Goal: Transaction & Acquisition: Purchase product/service

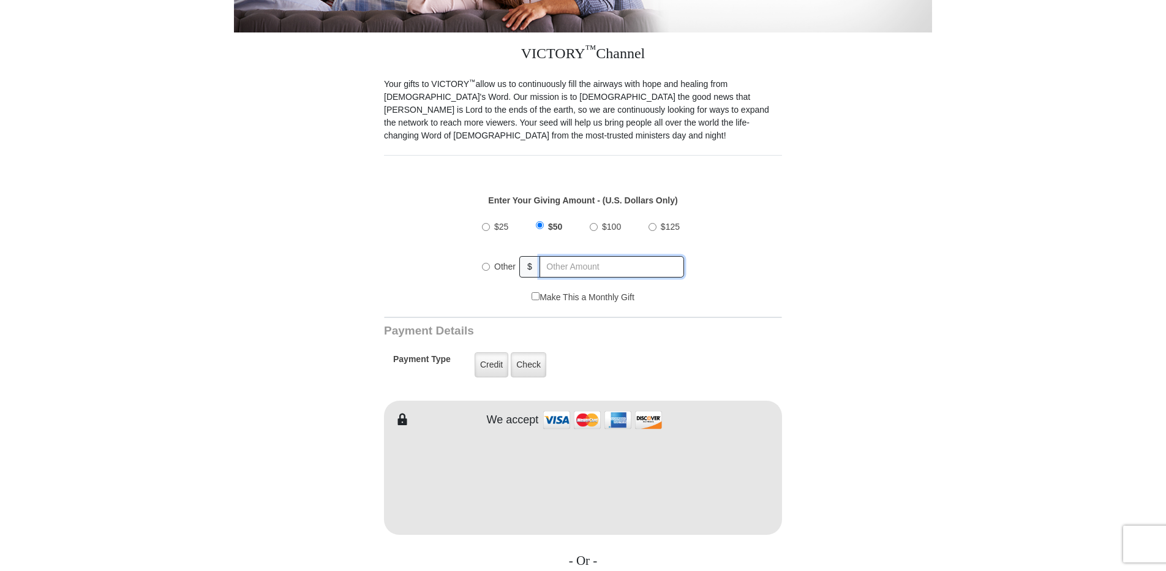
radio input "true"
click at [552, 260] on input "text" at bounding box center [612, 266] width 143 height 21
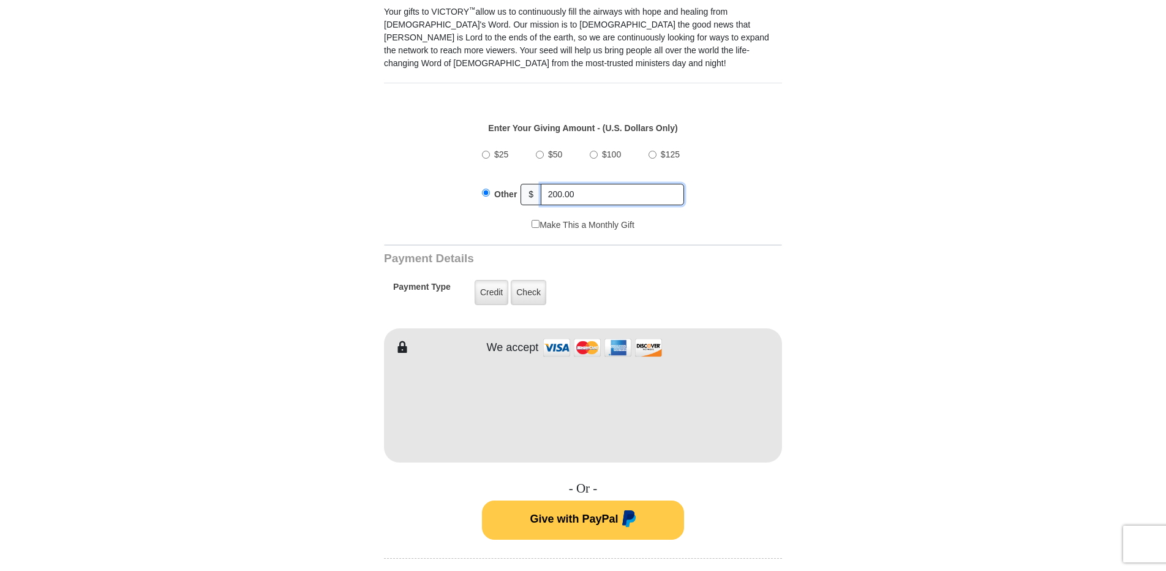
scroll to position [551, 0]
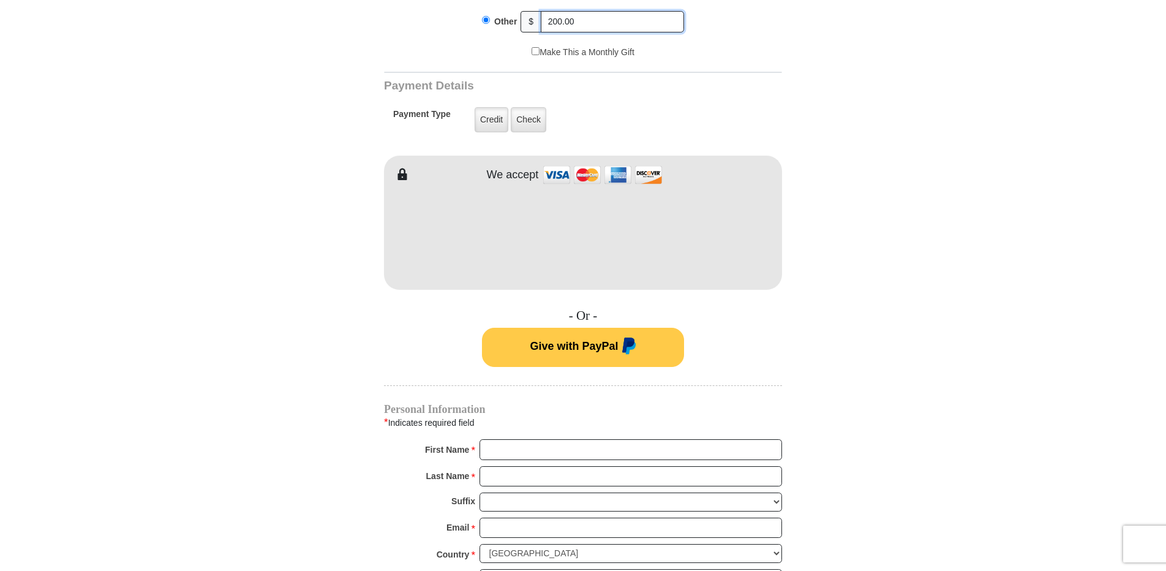
type input "200.00"
click at [478, 439] on div "First Name *" at bounding box center [452, 452] width 55 height 27
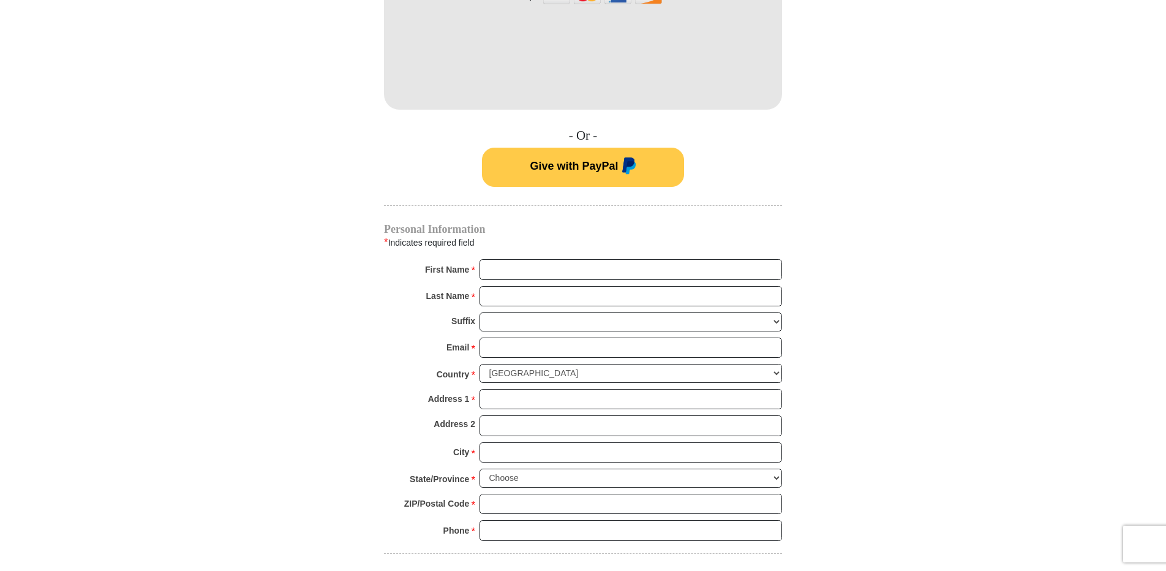
scroll to position [735, 0]
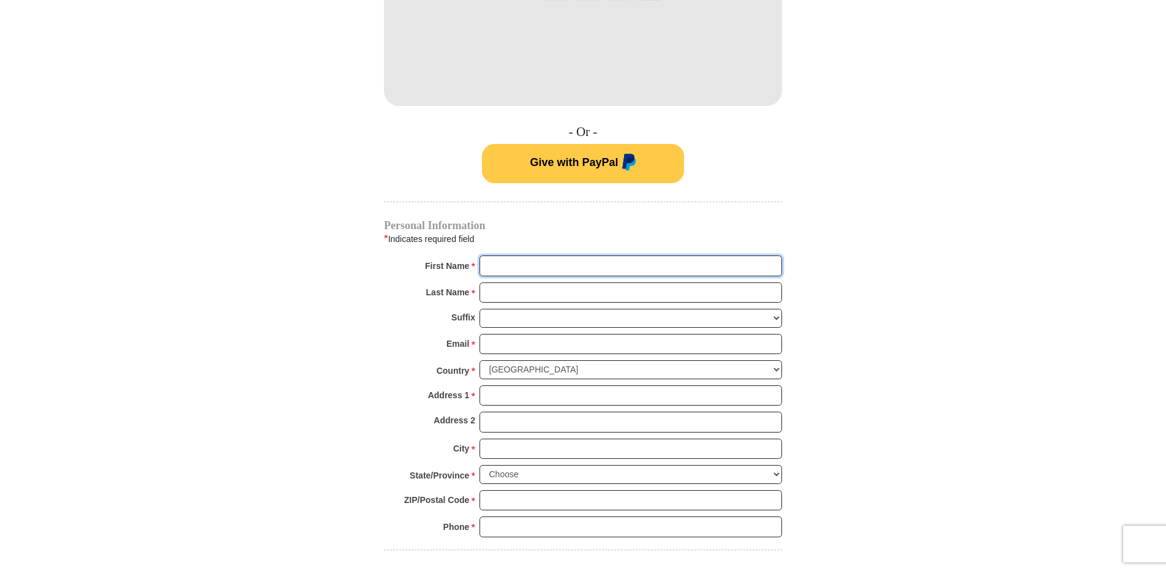
click at [501, 259] on input "First Name *" at bounding box center [631, 265] width 303 height 21
type input "Lisa"
type input "Smith"
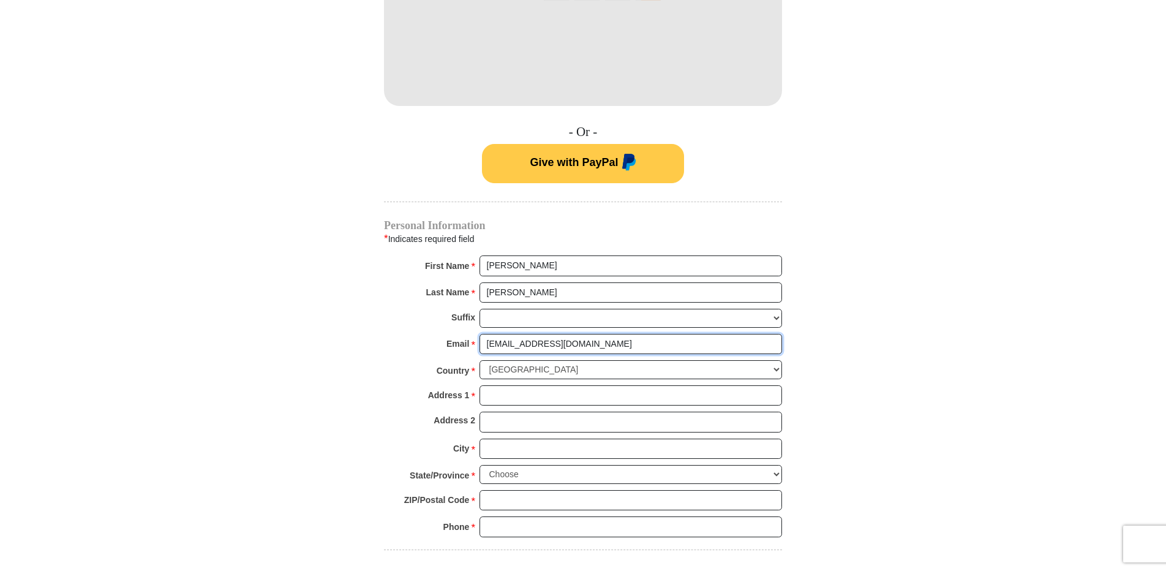
type input "RandandRyan@atmc.net"
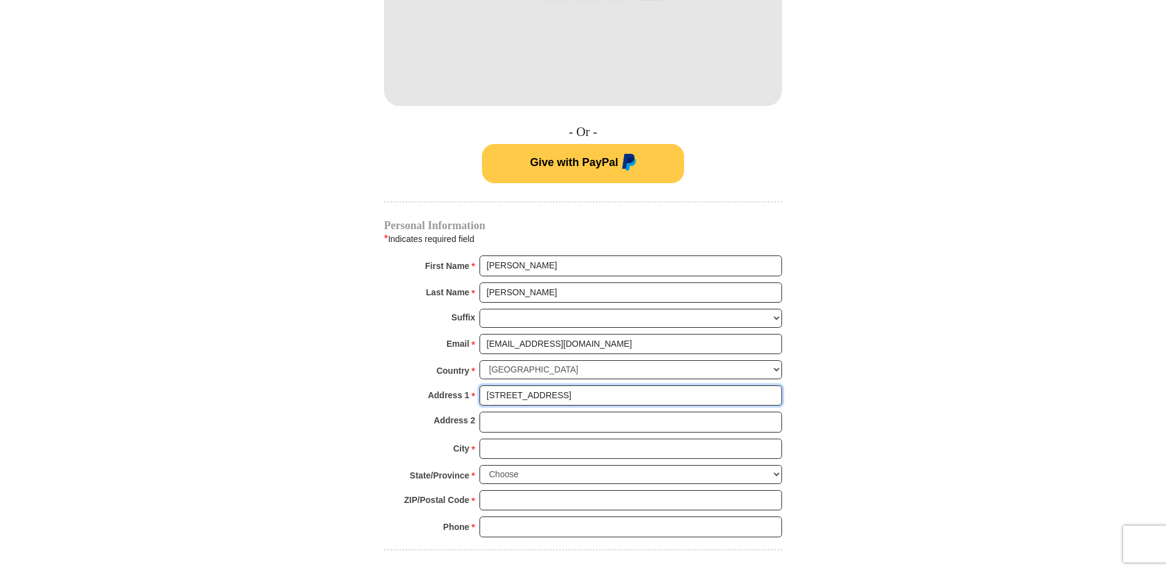
type input "1503 Grandiflora Dr"
type input "l"
type input "Leland"
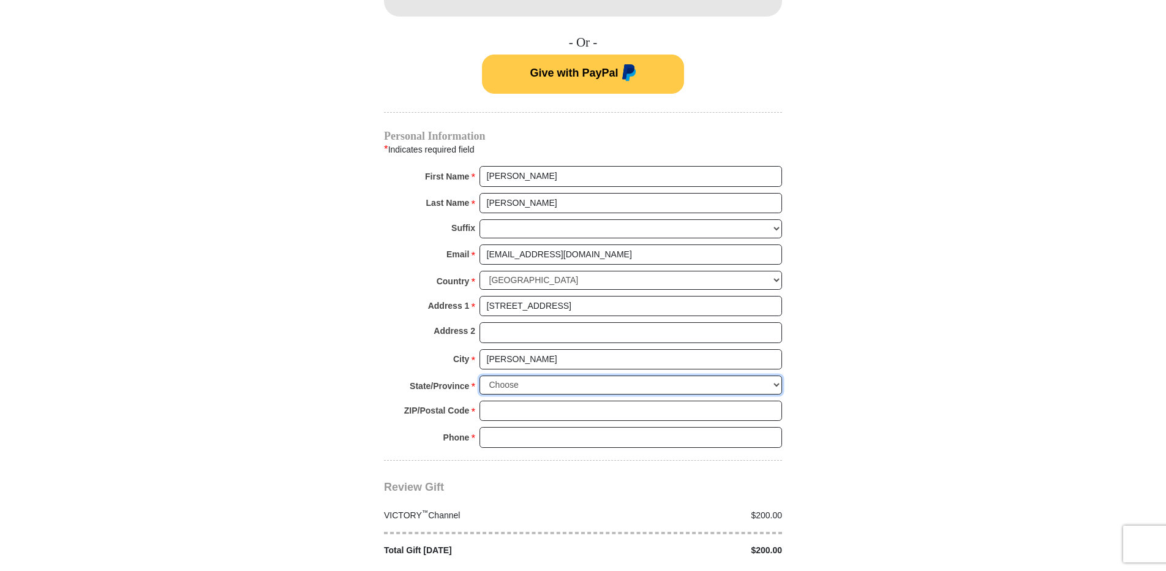
scroll to position [919, 0]
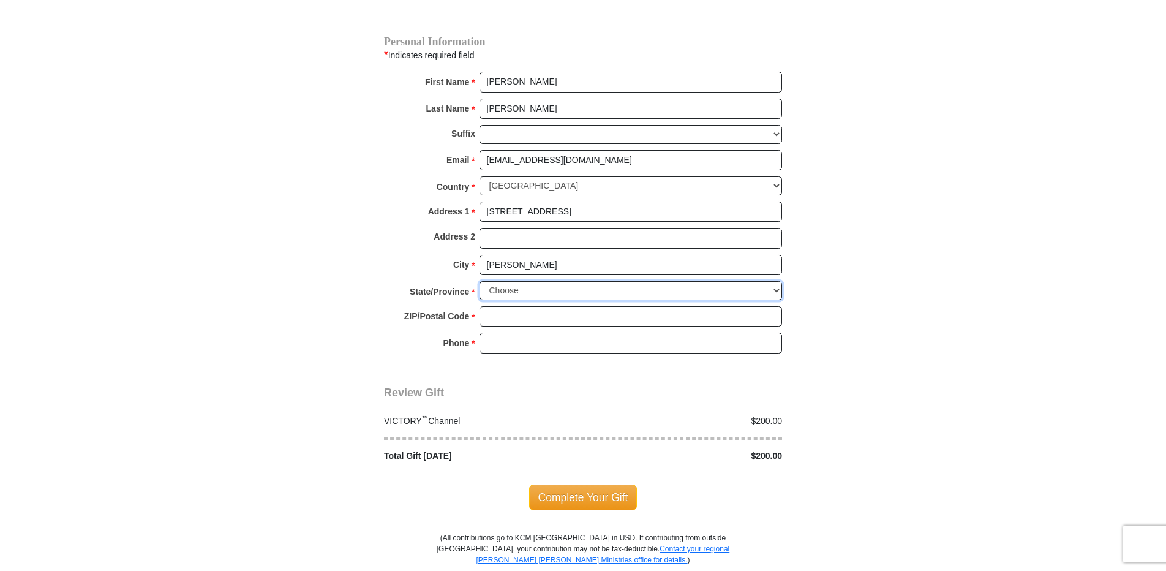
click at [740, 281] on select "Choose Alabama Alaska American Samoa Arizona Arkansas Armed Forces Americas Arm…" at bounding box center [631, 290] width 303 height 19
select select "NC"
click at [480, 281] on select "Choose Alabama Alaska American Samoa Arizona Arkansas Armed Forces Americas Arm…" at bounding box center [631, 290] width 303 height 19
click at [510, 306] on input "ZIP/Postal Code *" at bounding box center [631, 316] width 303 height 21
type input "28451"
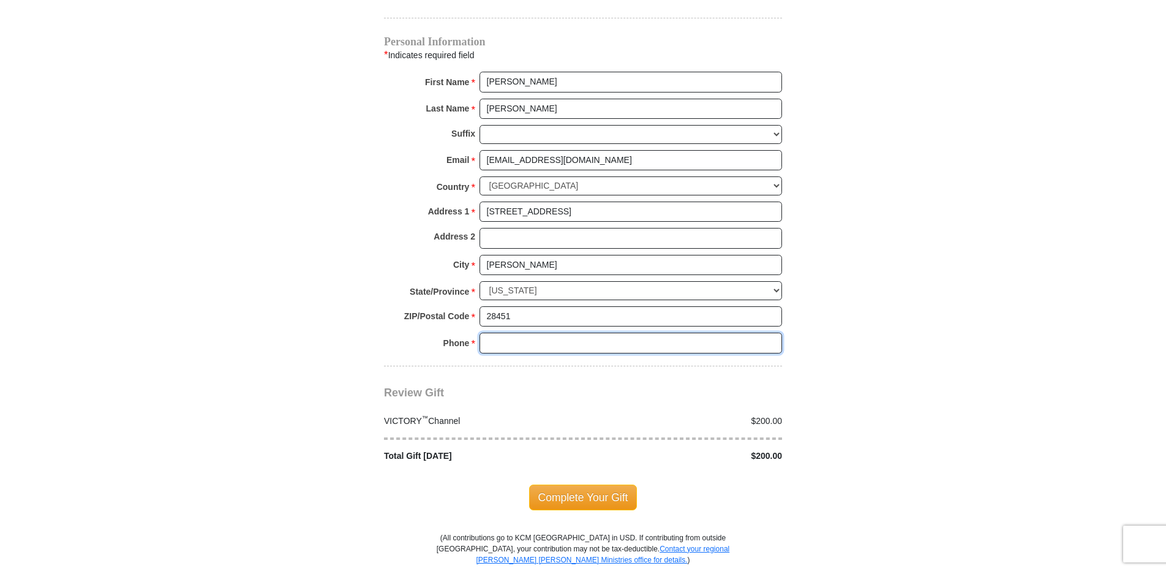
click at [486, 333] on input "Phone * *" at bounding box center [631, 343] width 303 height 21
type input "9102322481"
click at [574, 370] on div "Review Gift Your monthly donation will start on the first occurrence on your se…" at bounding box center [583, 414] width 398 height 96
click at [580, 485] on span "Complete Your Gift" at bounding box center [583, 498] width 108 height 26
